Goal: Navigation & Orientation: Find specific page/section

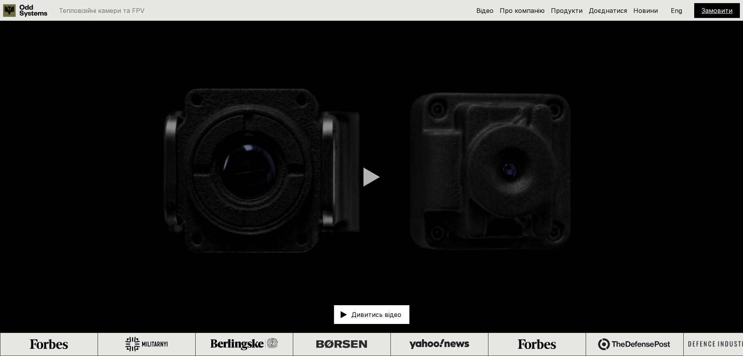
scroll to position [711, 0]
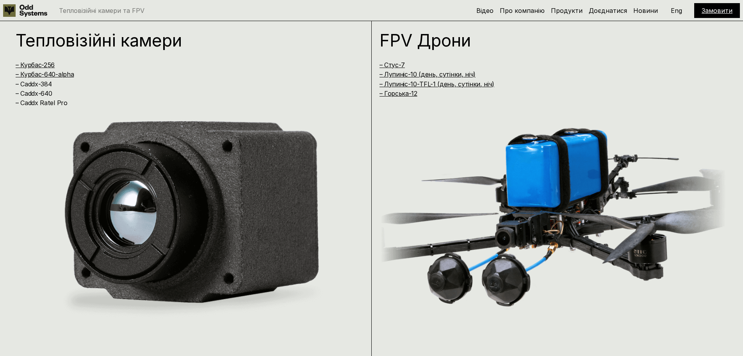
click at [368, 16] on div "Тепловізійні камери та FPV" at bounding box center [224, 10] width 442 height 12
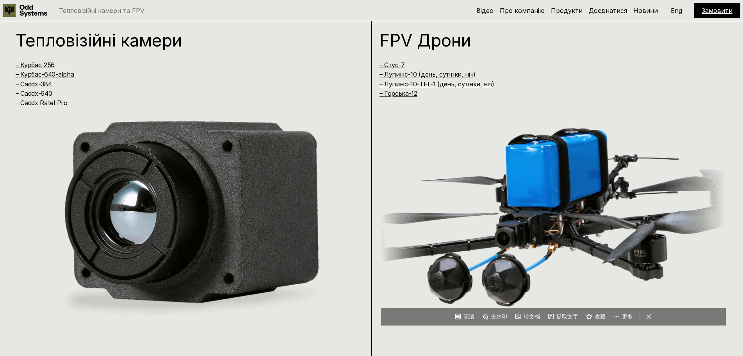
scroll to position [0, 0]
click at [575, 202] on img at bounding box center [553, 214] width 345 height 221
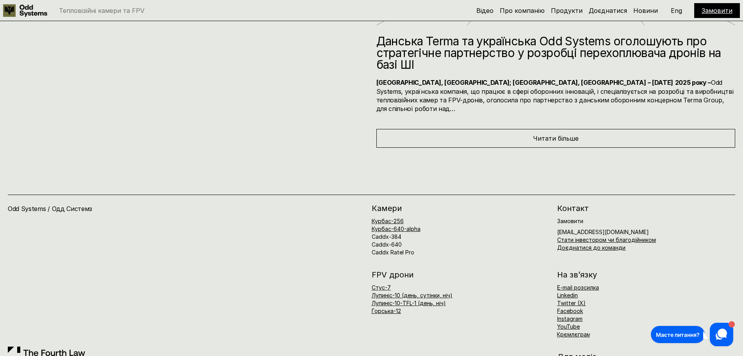
scroll to position [4269, 0]
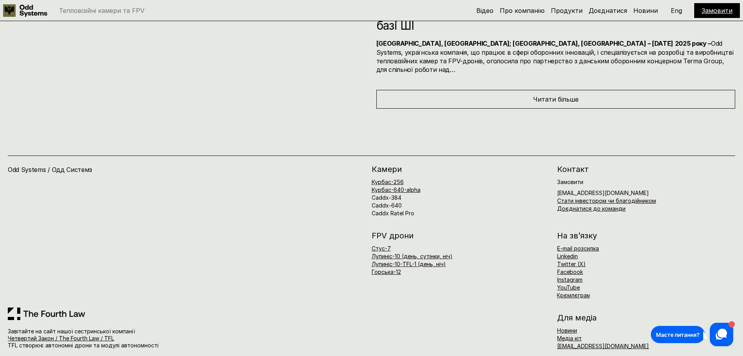
click at [524, 270] on div "FPV дрони [PERSON_NAME]-7 [PERSON_NAME]-10 (день, сутінки, ніч) [PERSON_NAME]-1…" at bounding box center [554, 265] width 364 height 66
click at [665, 283] on div "E-mail розсилка Linkedin Twitter (X) Facebook Instagram YouTube Крємлєграм" at bounding box center [646, 272] width 178 height 52
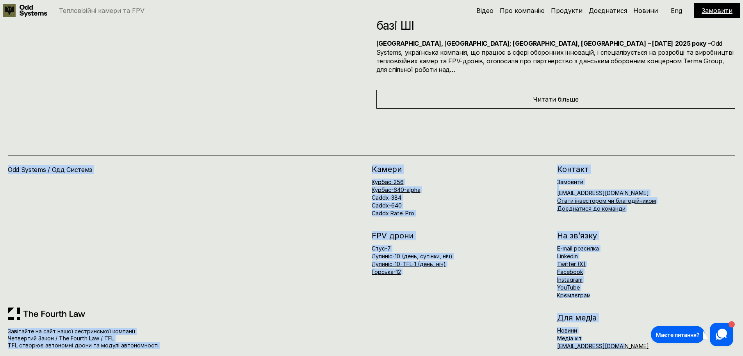
drag, startPoint x: 742, startPoint y: 337, endPoint x: 748, endPoint y: 139, distance: 197.3
click at [731, 261] on div "E-mail розсилка Linkedin Twitter (X) Facebook Instagram YouTube Крємлєграм" at bounding box center [646, 272] width 178 height 52
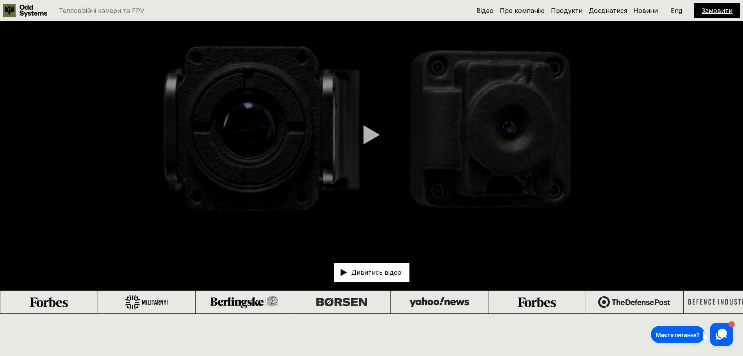
scroll to position [0, 0]
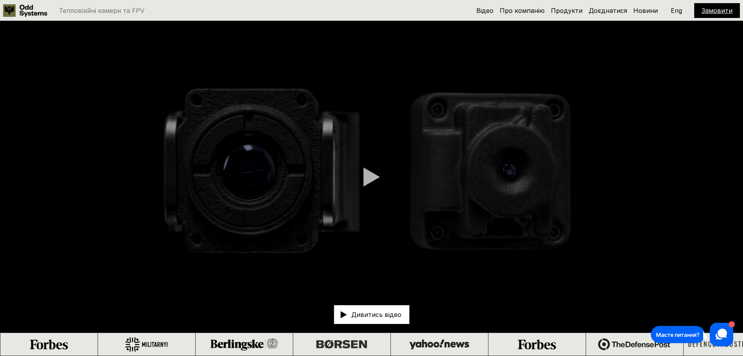
click at [368, 174] on div at bounding box center [372, 177] width 16 height 20
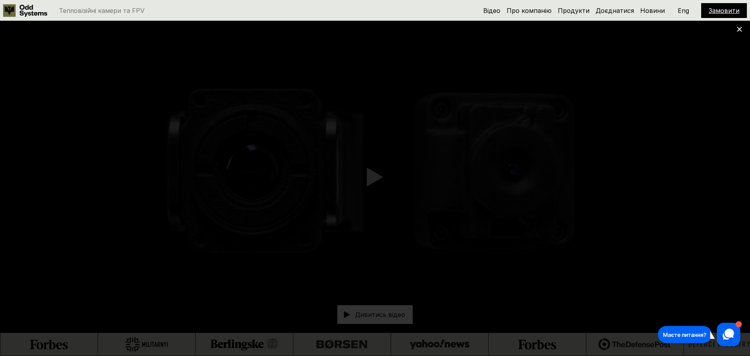
click at [735, 33] on div at bounding box center [375, 178] width 750 height 356
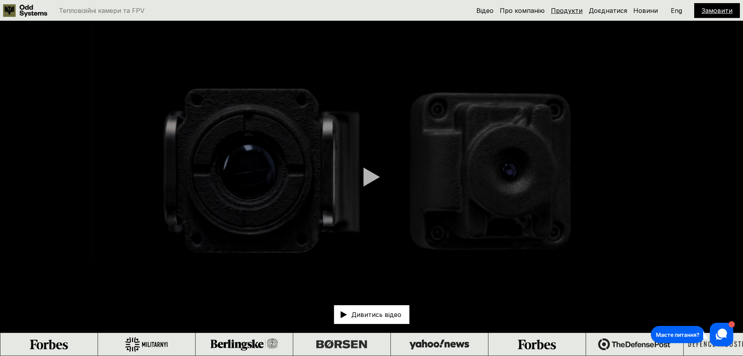
click at [575, 11] on link "Продукти" at bounding box center [567, 11] width 32 height 8
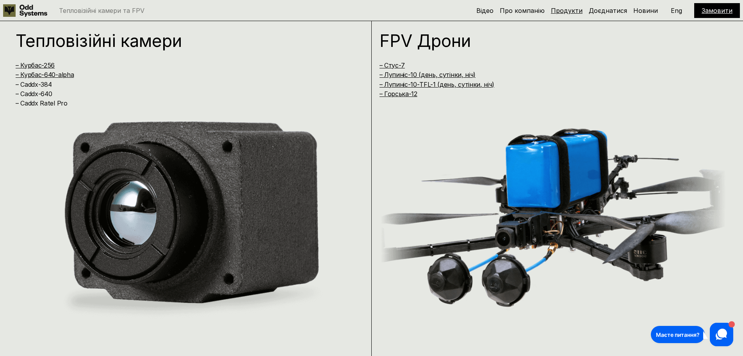
scroll to position [712, 0]
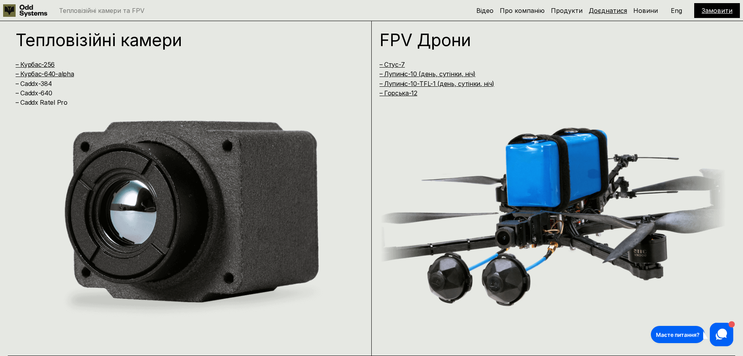
click at [602, 14] on link "Доєднатися" at bounding box center [608, 11] width 38 height 8
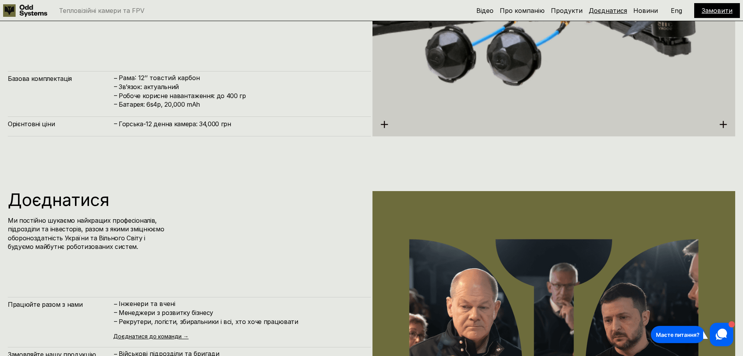
scroll to position [3558, 0]
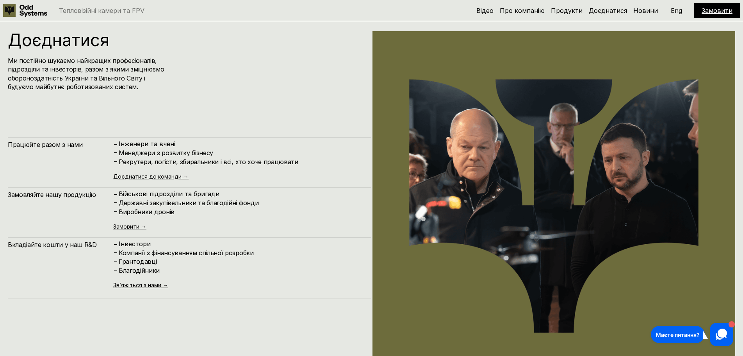
click at [653, 14] on h5 "Новини" at bounding box center [645, 10] width 25 height 9
click at [651, 11] on link "Новини" at bounding box center [645, 11] width 25 height 8
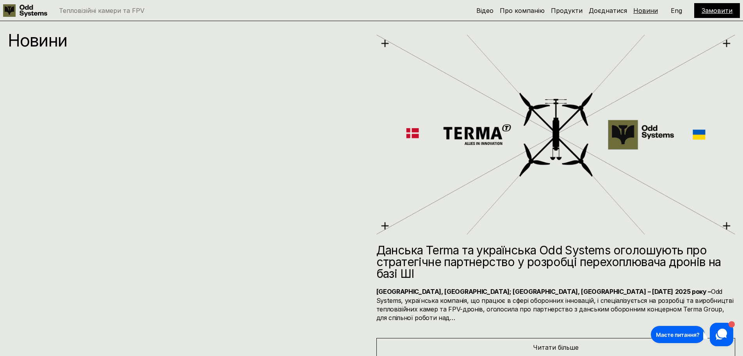
scroll to position [4023, 0]
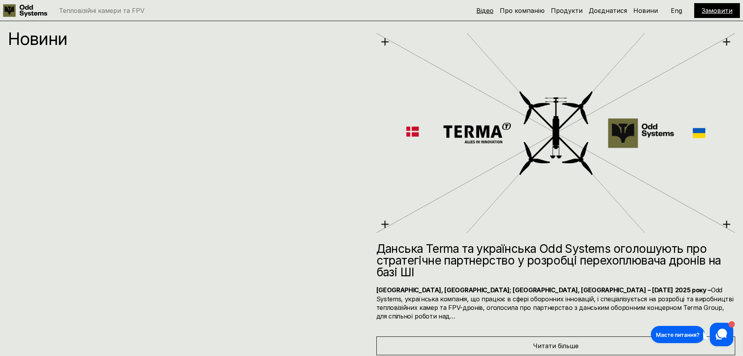
click at [494, 10] on link "Відео" at bounding box center [484, 11] width 17 height 8
